Goal: Information Seeking & Learning: Learn about a topic

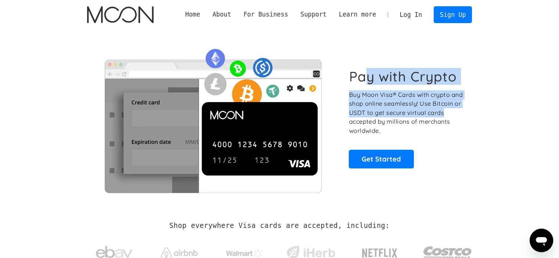
drag, startPoint x: 378, startPoint y: 78, endPoint x: 497, endPoint y: 133, distance: 130.5
click at [469, 120] on div "Pay with Crypto Buy Moon Visa® Cards with crypto and shop online seamlessly! Us…" at bounding box center [279, 118] width 385 height 149
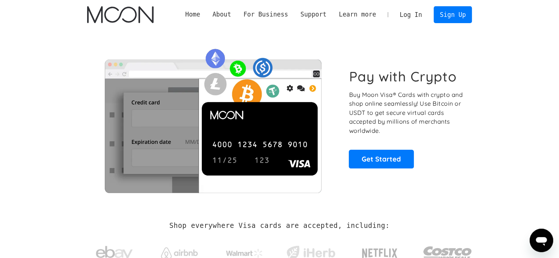
click at [497, 133] on section "Pay with Crypto Buy Moon Visa® Cards with crypto and shop online seamlessly! Us…" at bounding box center [279, 118] width 559 height 178
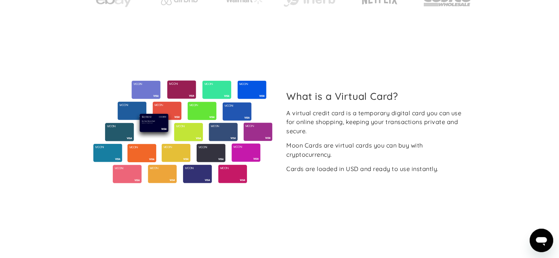
scroll to position [257, 0]
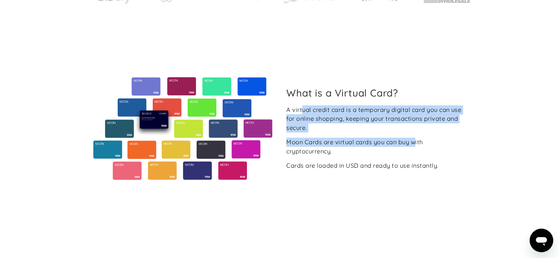
drag, startPoint x: 309, startPoint y: 111, endPoint x: 416, endPoint y: 138, distance: 109.7
click at [416, 138] on div "A virtual credit card is a temporary digital card you can use for online shoppi…" at bounding box center [376, 137] width 180 height 65
click at [416, 138] on div "Moon Cards are virtual cards you can buy with cryptocurrency." at bounding box center [376, 147] width 180 height 18
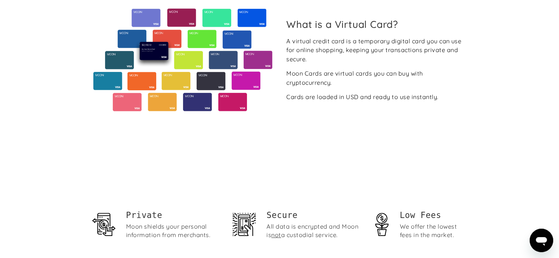
scroll to position [331, 0]
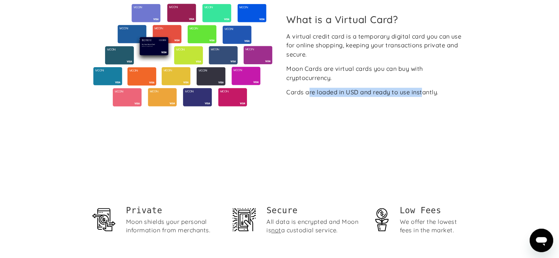
drag, startPoint x: 397, startPoint y: 91, endPoint x: 431, endPoint y: 97, distance: 34.5
click at [426, 95] on div "What is a Virtual Card? A virtual credit card is a temporary digital card you c…" at bounding box center [279, 55] width 385 height 103
click at [448, 114] on div "What is a Virtual Card? A virtual credit card is a temporary digital card you c…" at bounding box center [279, 55] width 385 height 201
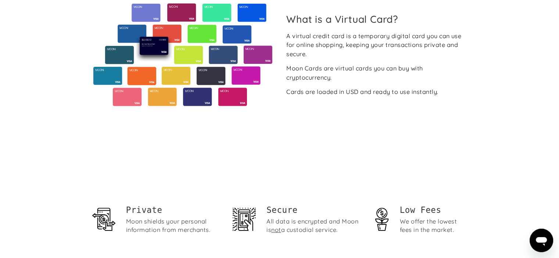
scroll to position [441, 0]
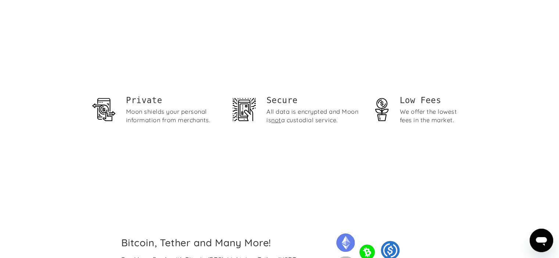
drag, startPoint x: 267, startPoint y: 97, endPoint x: 372, endPoint y: 141, distance: 113.4
click at [367, 135] on div "Private Moon [PERSON_NAME] your personal information from merchants. Secure All…" at bounding box center [279, 112] width 385 height 133
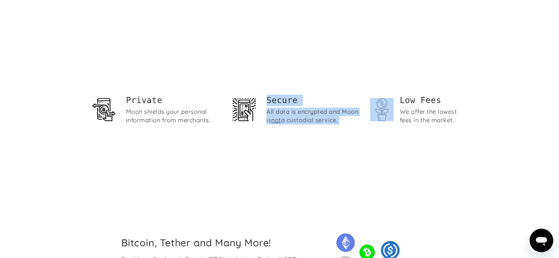
click at [372, 142] on div "Private Moon [PERSON_NAME] your personal information from merchants. Secure All…" at bounding box center [279, 112] width 385 height 133
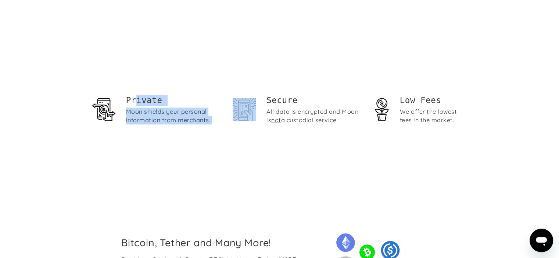
drag, startPoint x: 141, startPoint y: 105, endPoint x: 245, endPoint y: 130, distance: 107.2
click at [239, 127] on div "Private Moon [PERSON_NAME] your personal information from merchants. Secure All…" at bounding box center [279, 112] width 385 height 34
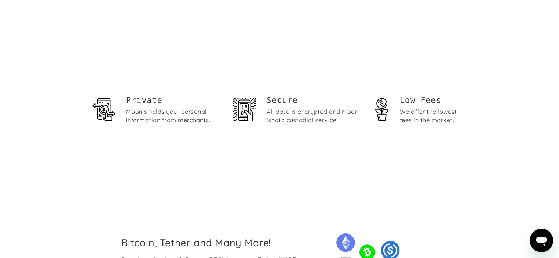
click at [264, 141] on div "Private Moon [PERSON_NAME] your personal information from merchants. Secure All…" at bounding box center [279, 112] width 385 height 133
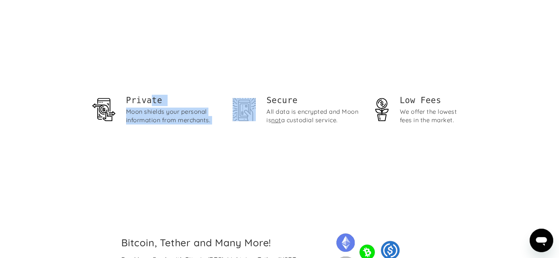
drag, startPoint x: 156, startPoint y: 107, endPoint x: 281, endPoint y: 150, distance: 132.2
click at [251, 140] on div "Private Moon [PERSON_NAME] your personal information from merchants. Secure All…" at bounding box center [279, 112] width 385 height 133
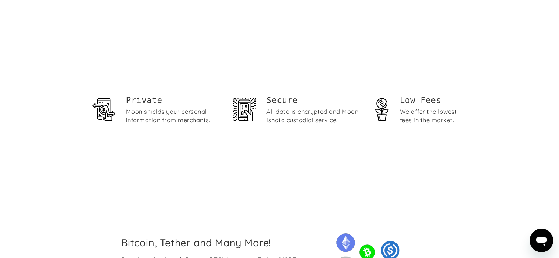
click at [281, 150] on div "Private Moon [PERSON_NAME] your personal information from merchants. Secure All…" at bounding box center [279, 112] width 385 height 133
drag, startPoint x: 351, startPoint y: 116, endPoint x: 366, endPoint y: 118, distance: 14.4
click at [366, 117] on div "Private Moon [PERSON_NAME] your personal information from merchants. Secure All…" at bounding box center [279, 112] width 385 height 34
click at [386, 155] on div "Private Moon [PERSON_NAME] your personal information from merchants. Secure All…" at bounding box center [279, 112] width 385 height 133
drag, startPoint x: 440, startPoint y: 120, endPoint x: 425, endPoint y: 153, distance: 36.8
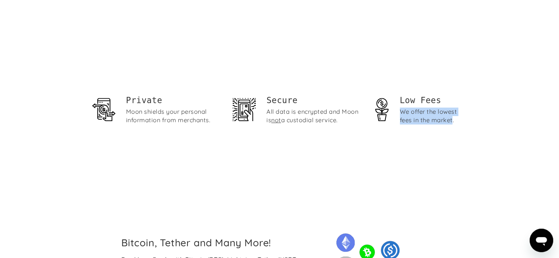
click at [456, 127] on div "Low Fees We offer the lowest fees in the market." at bounding box center [420, 112] width 94 height 34
drag, startPoint x: 411, startPoint y: 157, endPoint x: 342, endPoint y: 152, distance: 69.6
click at [411, 157] on div "Private Moon [PERSON_NAME] your personal information from merchants. Secure All…" at bounding box center [279, 112] width 385 height 133
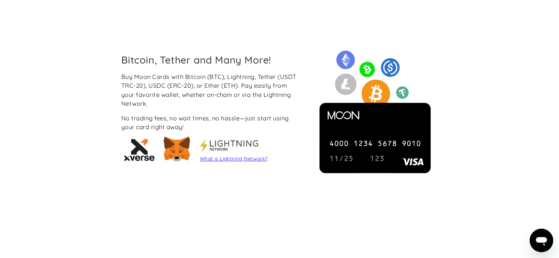
scroll to position [624, 0]
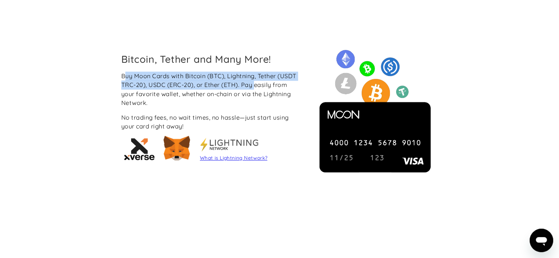
drag, startPoint x: 138, startPoint y: 70, endPoint x: 270, endPoint y: 90, distance: 134.0
click at [267, 89] on div "Bitcoin, Tether and Many More! Buy Moon Cards with Bitcoin (BTC), Lightning, Te…" at bounding box center [210, 109] width 191 height 112
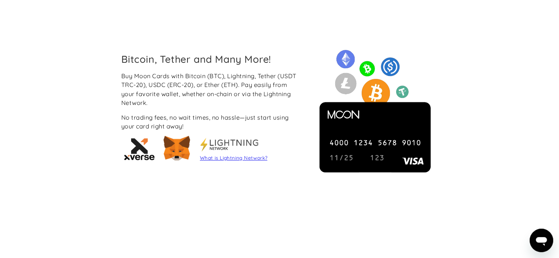
click at [272, 91] on div "Buy Moon Cards with Bitcoin (BTC), Lightning, Tether (USDT TRC-20), USDC (ERC-2…" at bounding box center [211, 90] width 180 height 36
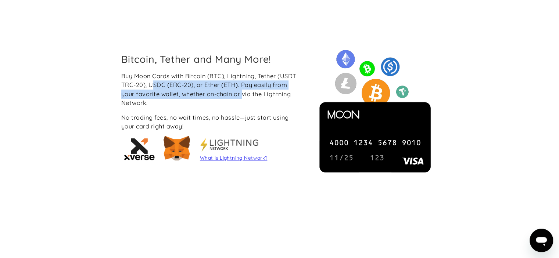
drag, startPoint x: 199, startPoint y: 85, endPoint x: 256, endPoint y: 92, distance: 57.8
click at [254, 92] on div "Buy Moon Cards with Bitcoin (BTC), Lightning, Tether (USDT TRC-20), USDC (ERC-2…" at bounding box center [211, 90] width 180 height 36
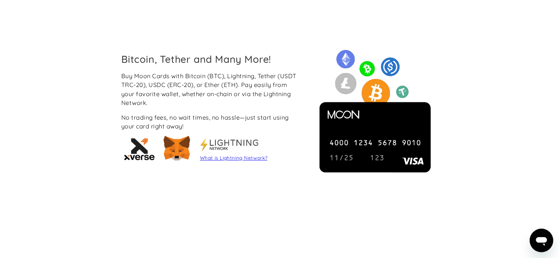
click at [272, 100] on div "Buy Moon Cards with Bitcoin (BTC), Lightning, Tether (USDT TRC-20), USDC (ERC-2…" at bounding box center [211, 90] width 180 height 36
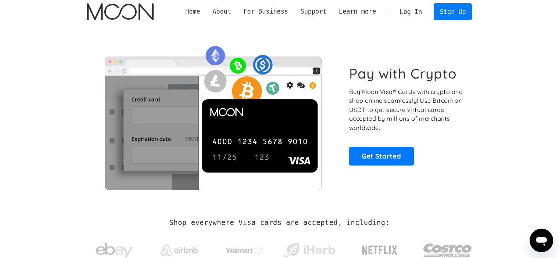
scroll to position [0, 0]
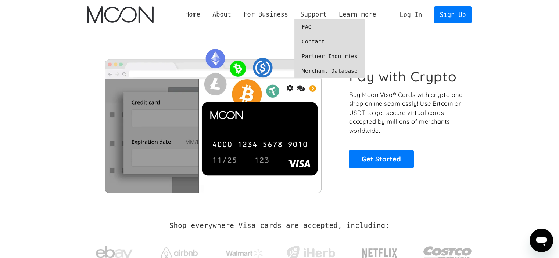
click at [317, 28] on link "FAQ" at bounding box center [329, 26] width 71 height 15
